Goal: Obtain resource: Obtain resource

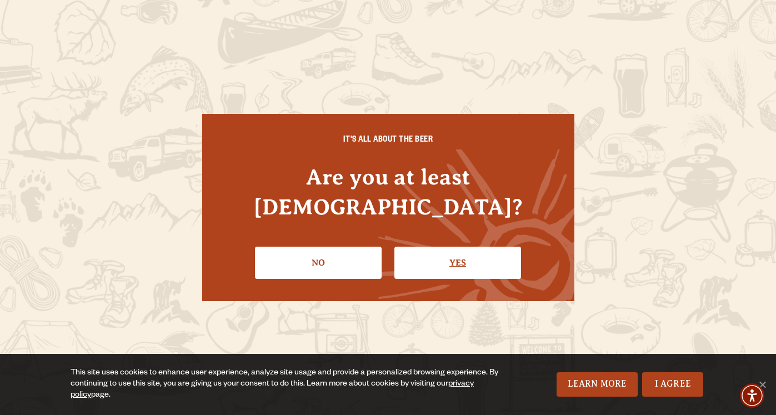
click at [437, 246] on link "Yes" at bounding box center [457, 262] width 127 height 32
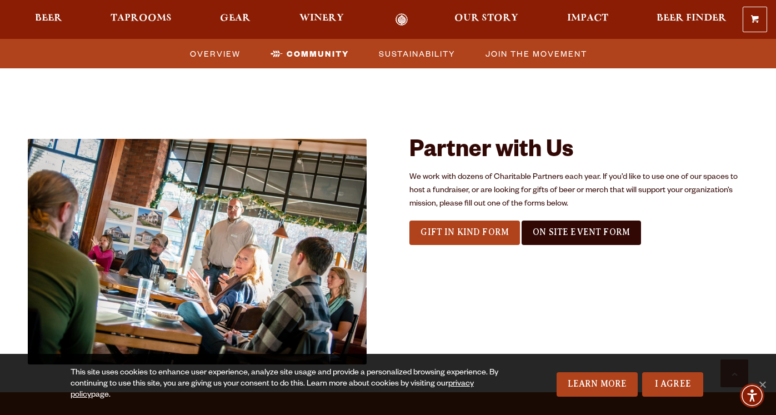
scroll to position [1127, 0]
click at [436, 189] on p "We work with dozens of Charitable Partners each year. If you’d like to use one …" at bounding box center [578, 190] width 339 height 40
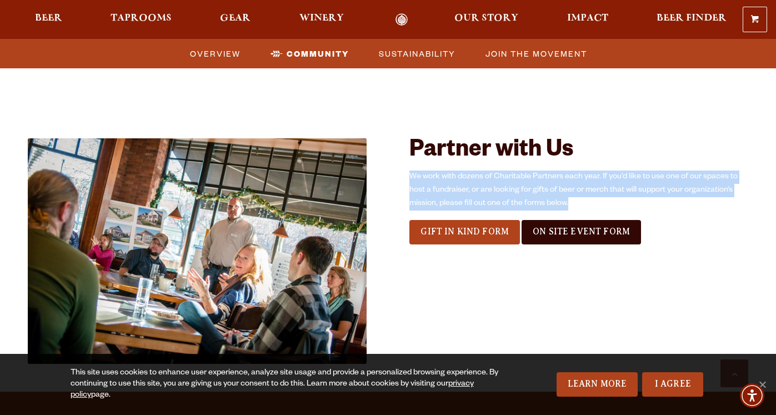
click at [436, 189] on p "We work with dozens of Charitable Partners each year. If you’d like to use one …" at bounding box center [578, 190] width 339 height 40
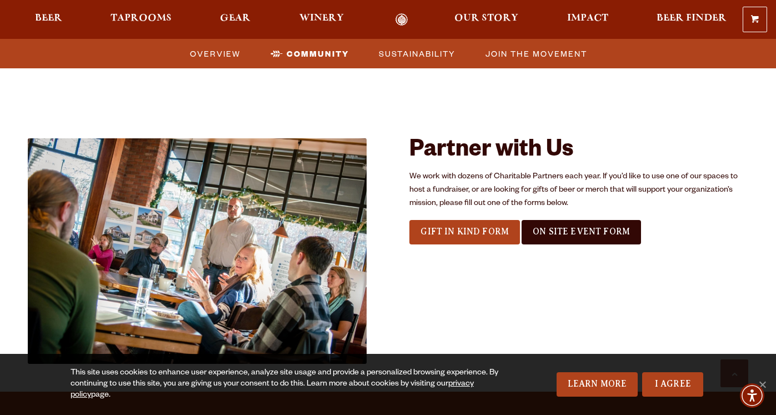
click at [436, 189] on p "We work with dozens of Charitable Partners each year. If you’d like to use one …" at bounding box center [578, 190] width 339 height 40
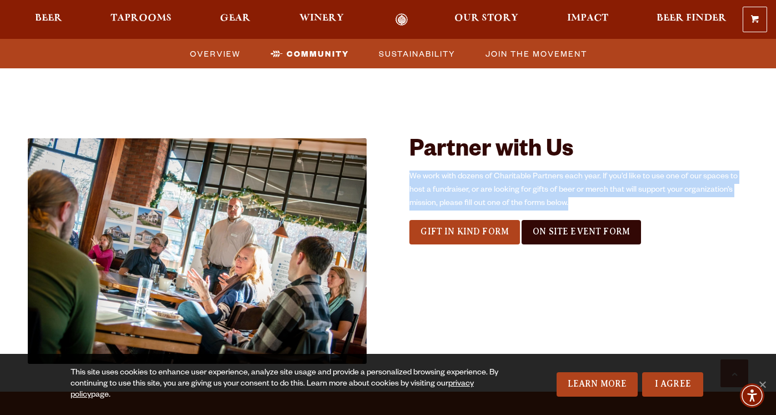
click at [436, 189] on p "We work with dozens of Charitable Partners each year. If you’d like to use one …" at bounding box center [578, 190] width 339 height 40
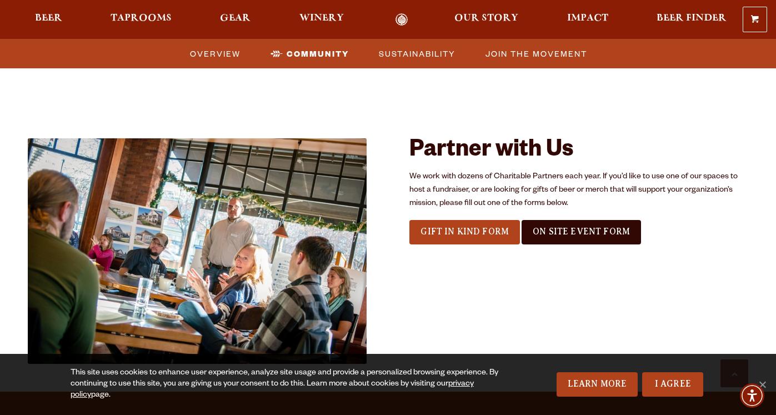
click at [436, 189] on p "We work with dozens of Charitable Partners each year. If you’d like to use one …" at bounding box center [578, 190] width 339 height 40
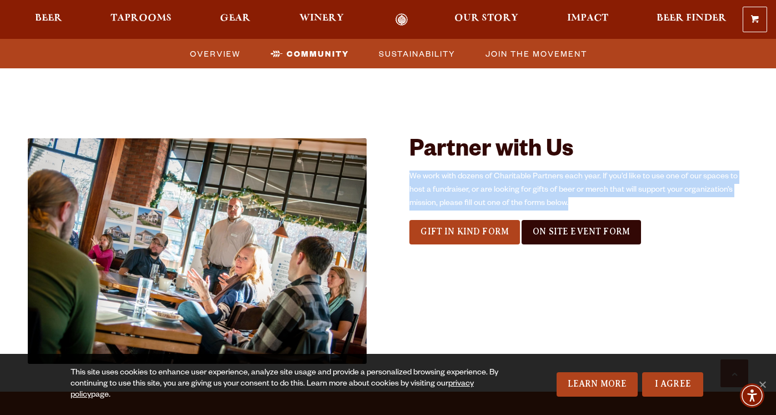
click at [436, 189] on p "We work with dozens of Charitable Partners each year. If you’d like to use one …" at bounding box center [578, 190] width 339 height 40
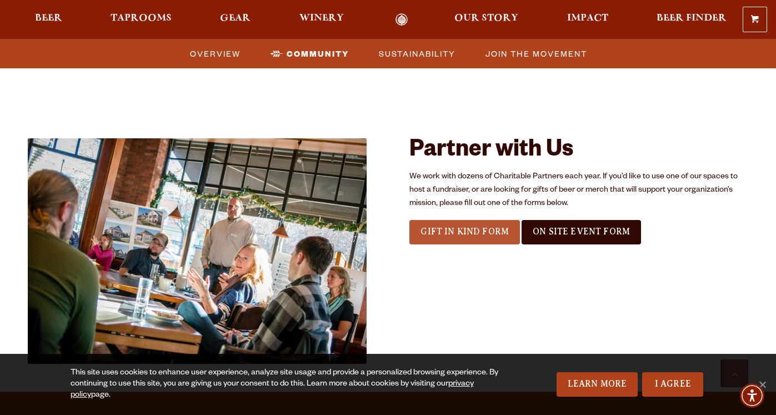
click at [435, 227] on span "Gift In Kind Form" at bounding box center [464, 231] width 88 height 10
